Goal: Transaction & Acquisition: Purchase product/service

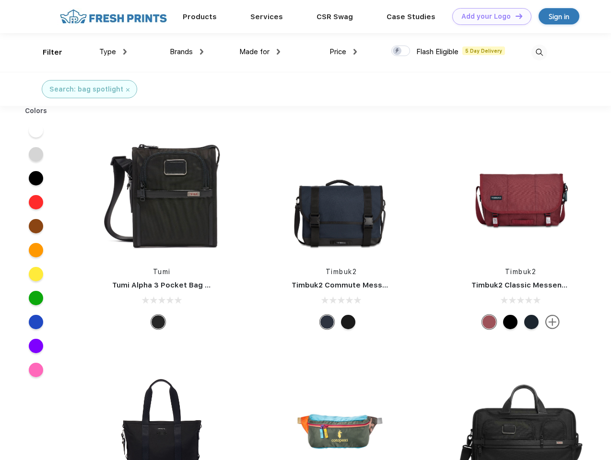
click at [488, 16] on link "Add your Logo Design Tool" at bounding box center [491, 16] width 79 height 17
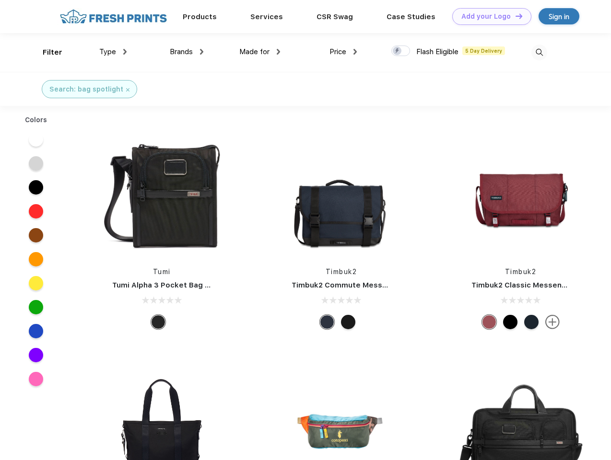
click at [0, 0] on div "Design Tool" at bounding box center [0, 0] width 0 height 0
click at [514, 16] on link "Add your Logo Design Tool" at bounding box center [491, 16] width 79 height 17
click at [46, 52] on div "Filter" at bounding box center [53, 52] width 20 height 11
click at [113, 52] on span "Type" at bounding box center [107, 51] width 17 height 9
click at [186, 52] on span "Brands" at bounding box center [181, 51] width 23 height 9
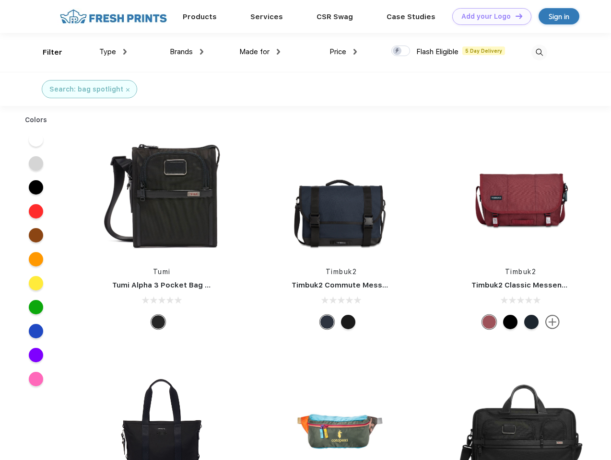
click at [260, 52] on span "Made for" at bounding box center [254, 51] width 30 height 9
click at [343, 52] on span "Price" at bounding box center [337, 51] width 17 height 9
click at [401, 51] on div at bounding box center [400, 51] width 19 height 11
click at [397, 51] on input "checkbox" at bounding box center [394, 48] width 6 height 6
click at [539, 52] on img at bounding box center [539, 53] width 16 height 16
